Goal: Task Accomplishment & Management: Complete application form

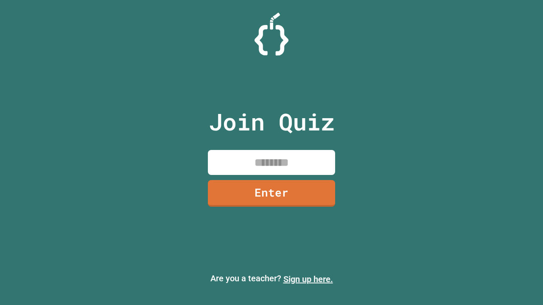
click at [308, 280] on link "Sign up here." at bounding box center [308, 279] width 50 height 10
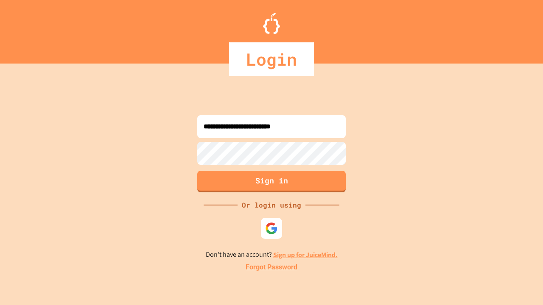
type input "**********"
